Goal: Task Accomplishment & Management: Use online tool/utility

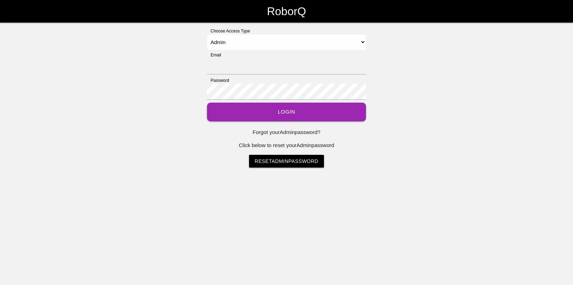
select select "Admin"
type input "[EMAIL_ADDRESS][DOMAIN_NAME]"
click at [223, 41] on select "Select Access Type Admin Customer Supervisor Worker" at bounding box center [286, 42] width 159 height 16
select select "Worker"
click at [207, 34] on select "Select Access Type Admin Customer Supervisor Worker" at bounding box center [286, 42] width 159 height 16
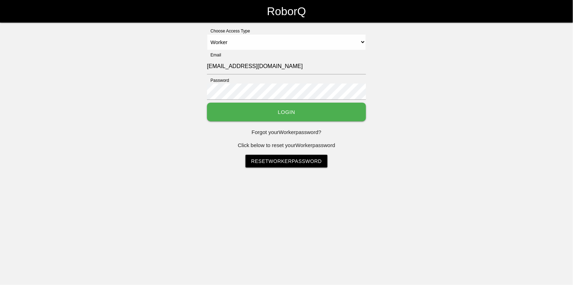
click at [275, 105] on button "Login" at bounding box center [286, 112] width 159 height 19
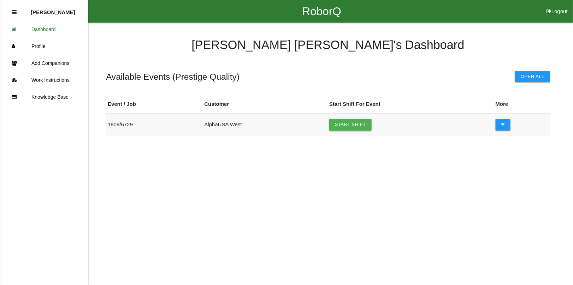
click at [343, 126] on link "Start Shift" at bounding box center [350, 124] width 42 height 11
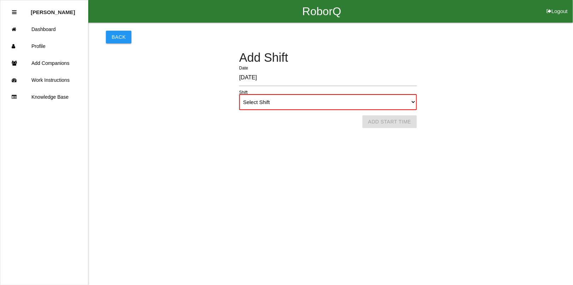
click at [412, 101] on select "Select Shift 1st Shift 2nd Shift 3rd Shift 4th Shift" at bounding box center [328, 102] width 178 height 16
select select "1"
click at [239, 94] on select "Select Shift 1st Shift 2nd Shift 3rd Shift 4th Shift" at bounding box center [328, 102] width 178 height 16
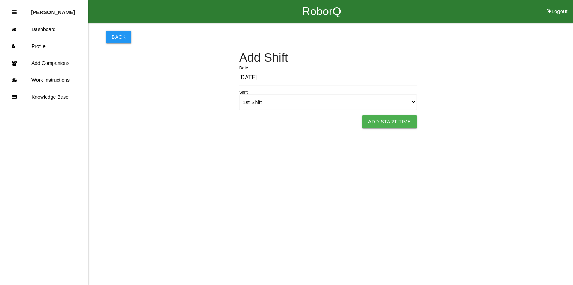
click at [396, 123] on button "Add Start Time" at bounding box center [389, 122] width 54 height 13
select select "2"
select select "20"
select select "2"
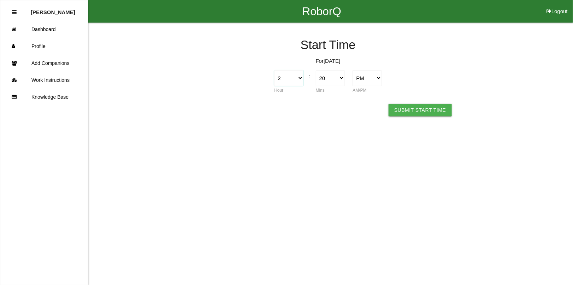
click at [296, 79] on select "1 2 3 4 5 6 7 8 9 10 11 12" at bounding box center [288, 78] width 29 height 16
select select "7"
click at [274, 70] on select "1 2 3 4 5 6 7 8 9 10 11 12" at bounding box center [288, 78] width 29 height 16
click at [374, 69] on div "Start Time For 8-13-2025 1 2 3 4 5 6 7 8 9 10 11 12 Hour : 00 01 02 03 04 05 06…" at bounding box center [328, 63] width 444 height 81
click at [329, 78] on select "00 01 02 03 04 05 06 07 08 09 10 11 12 13 14 15 16 17 18 19 20 21 22 23 24 25 2…" at bounding box center [330, 78] width 29 height 16
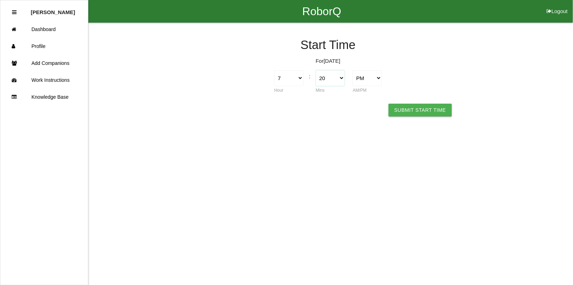
select select "0"
click at [316, 70] on select "00 01 02 03 04 05 06 07 08 09 10 11 12 13 14 15 16 17 18 19 20 21 22 23 24 25 2…" at bounding box center [330, 78] width 29 height 16
click at [373, 79] on select "AM PM" at bounding box center [367, 78] width 29 height 16
select select "1"
click at [353, 70] on select "AM PM" at bounding box center [367, 78] width 29 height 16
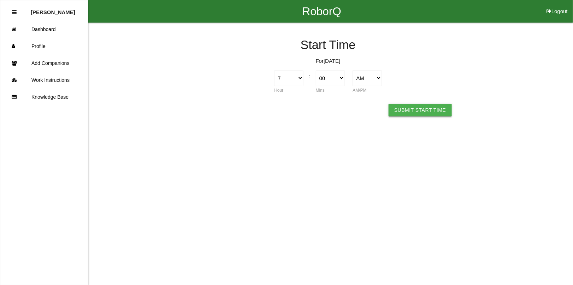
click at [412, 108] on button "Submit Start Time" at bounding box center [420, 110] width 63 height 13
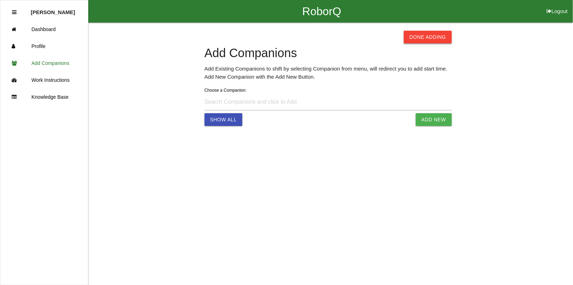
click at [423, 39] on button "Done Adding" at bounding box center [428, 37] width 48 height 13
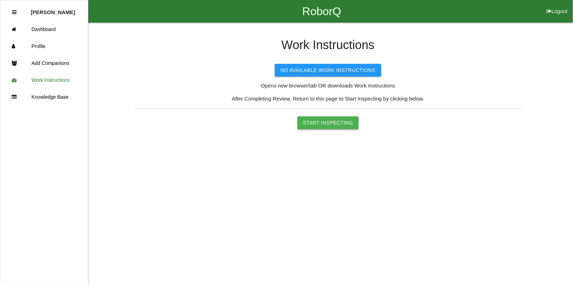
click at [325, 124] on button "Start Inspecting" at bounding box center [327, 123] width 61 height 13
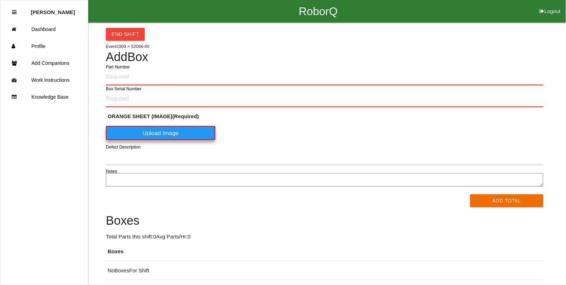
click at [124, 77] on input "Part Number" at bounding box center [325, 77] width 438 height 17
click at [126, 78] on input "Part Number" at bounding box center [325, 77] width 438 height 17
click at [510, 55] on h4 "Add Box" at bounding box center [325, 57] width 438 height 13
